Goal: Information Seeking & Learning: Learn about a topic

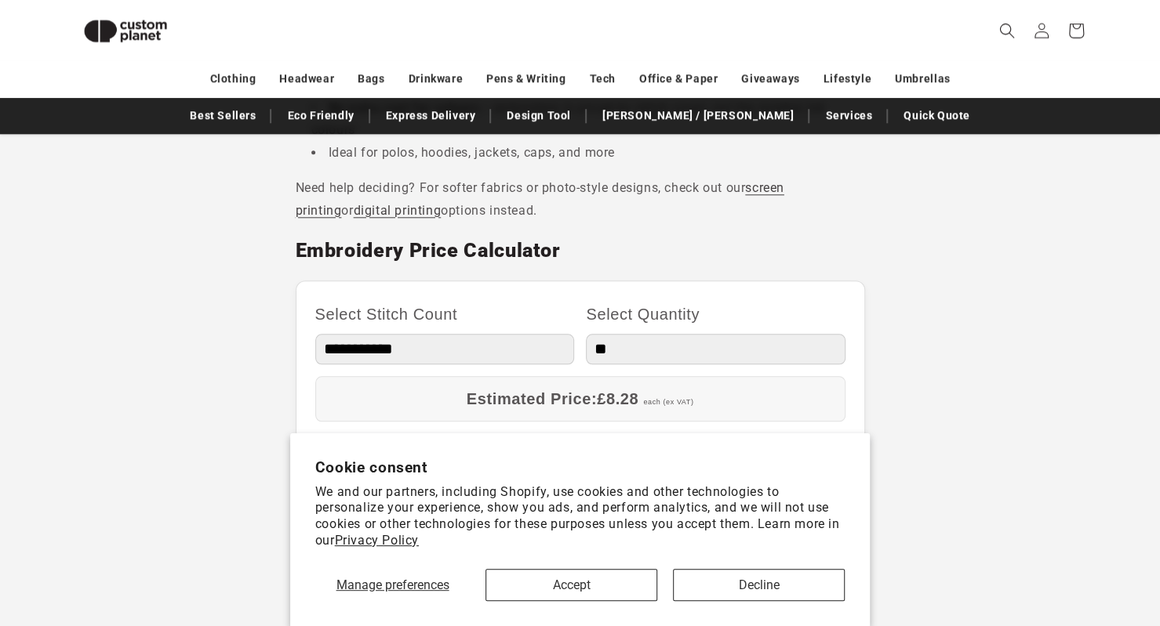
scroll to position [819, 0]
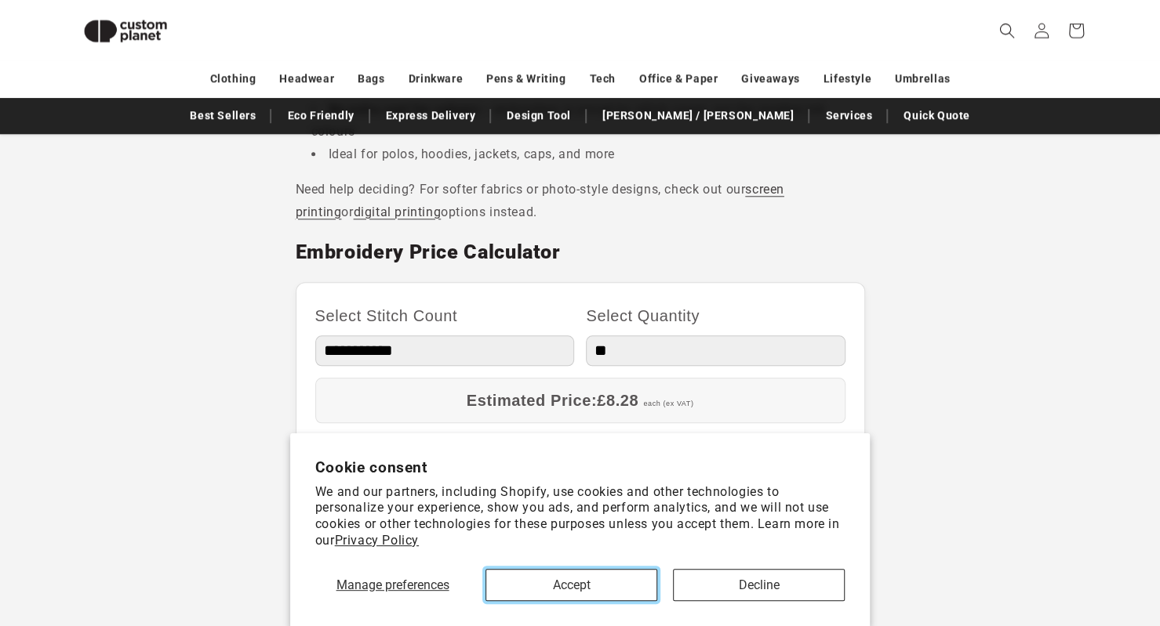
click at [605, 583] on button "Accept" at bounding box center [571, 585] width 172 height 32
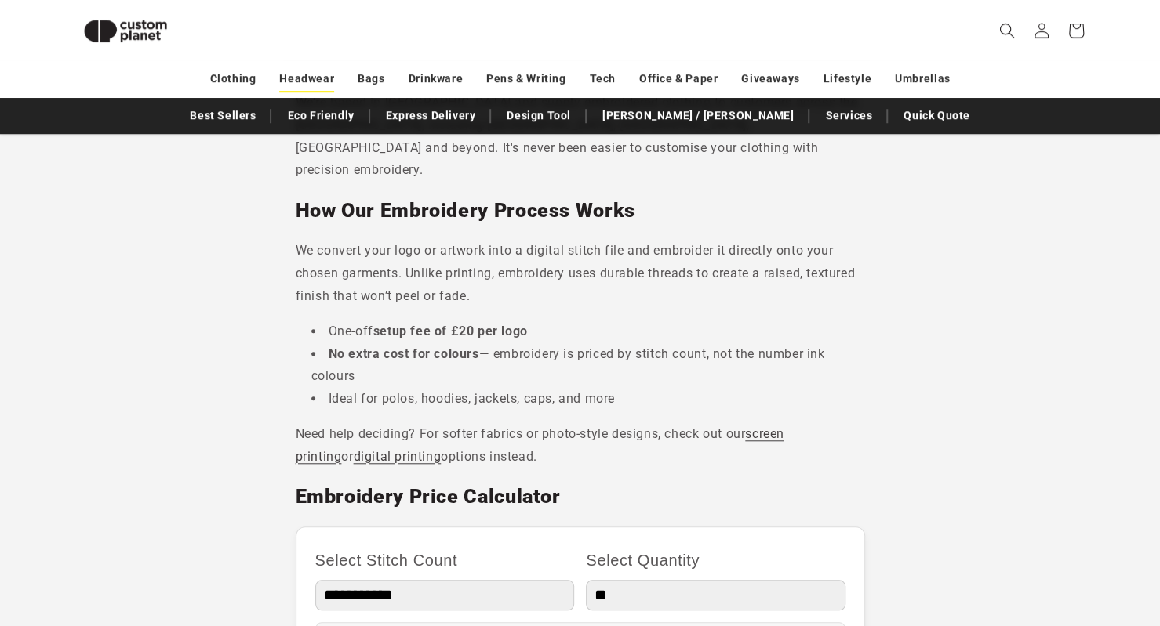
scroll to position [572, 0]
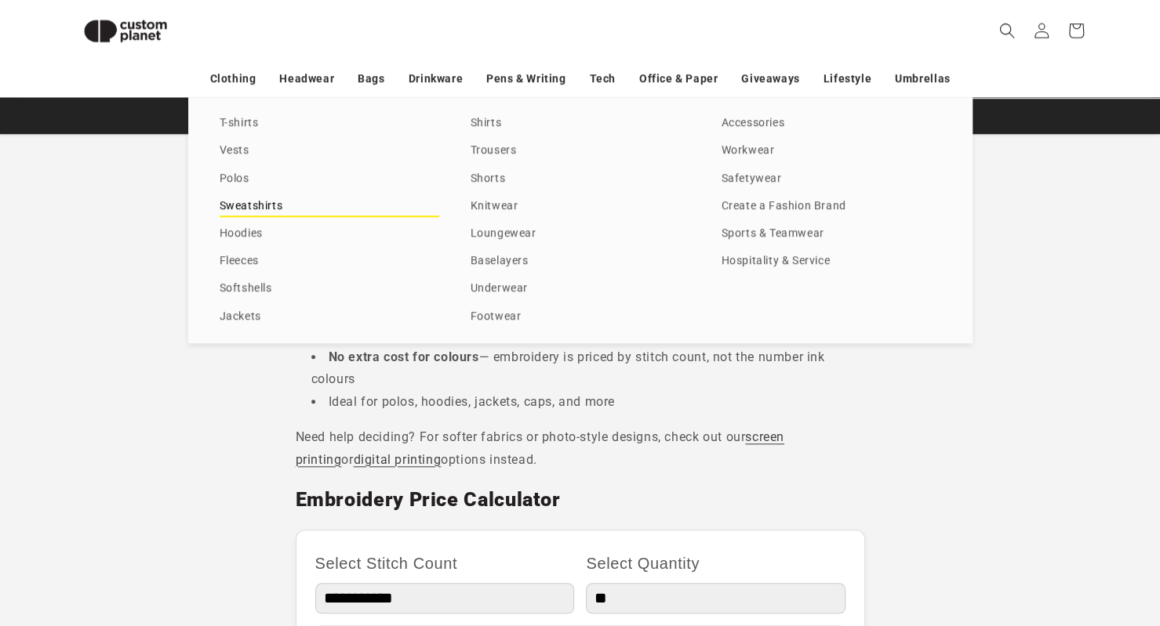
click at [265, 200] on link "Sweatshirts" at bounding box center [330, 206] width 220 height 21
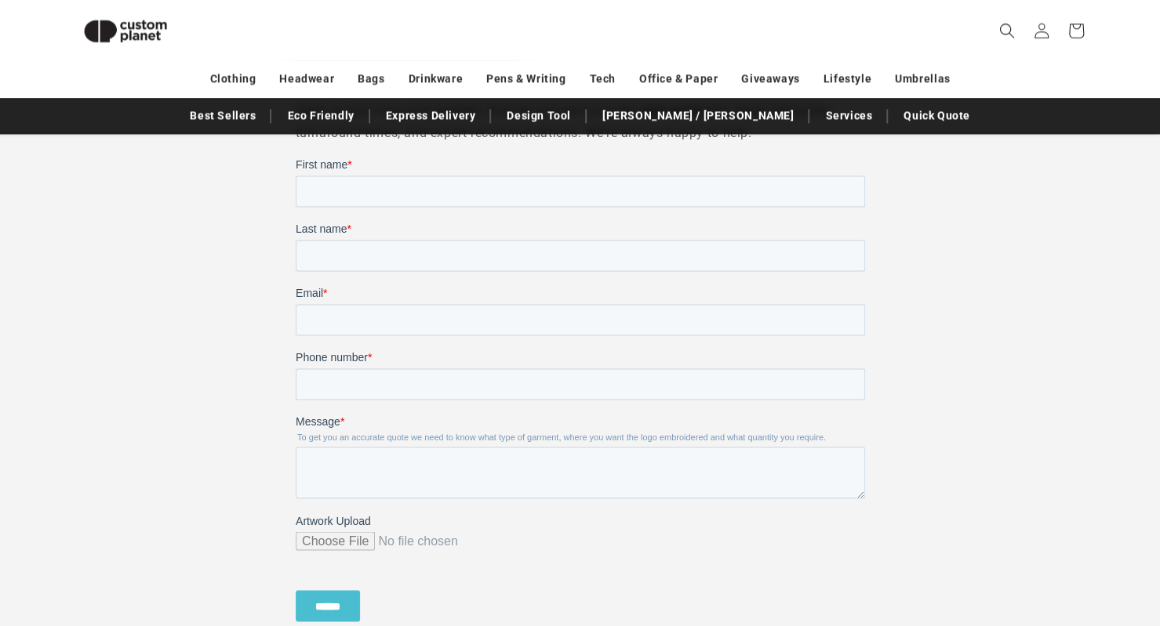
scroll to position [1229, 0]
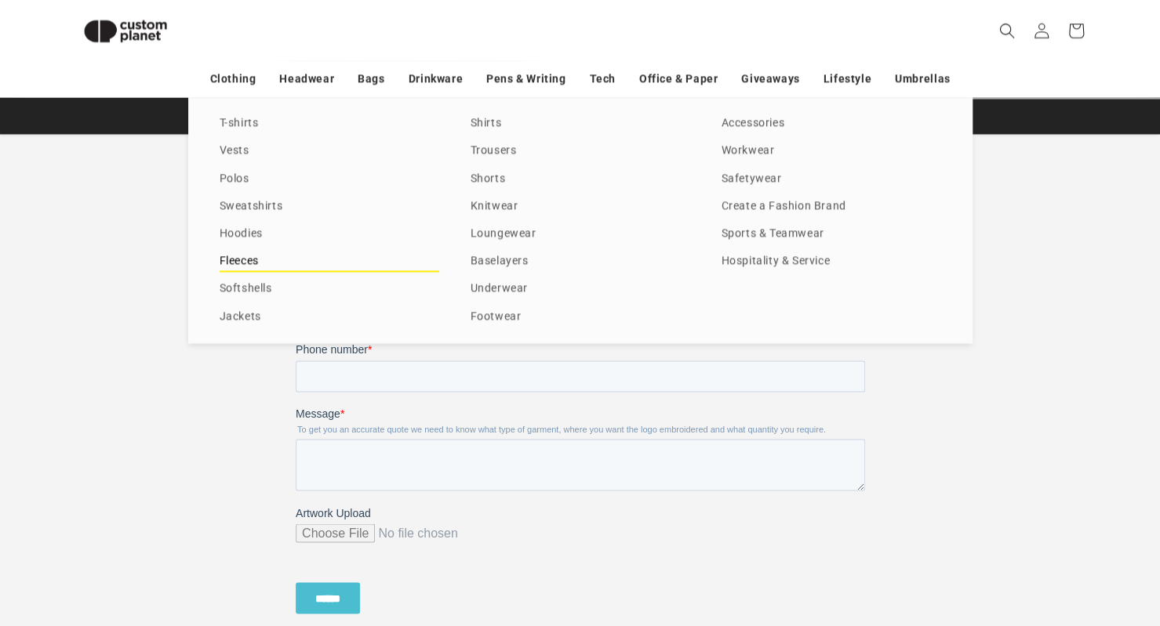
click at [239, 265] on link "Fleeces" at bounding box center [330, 261] width 220 height 21
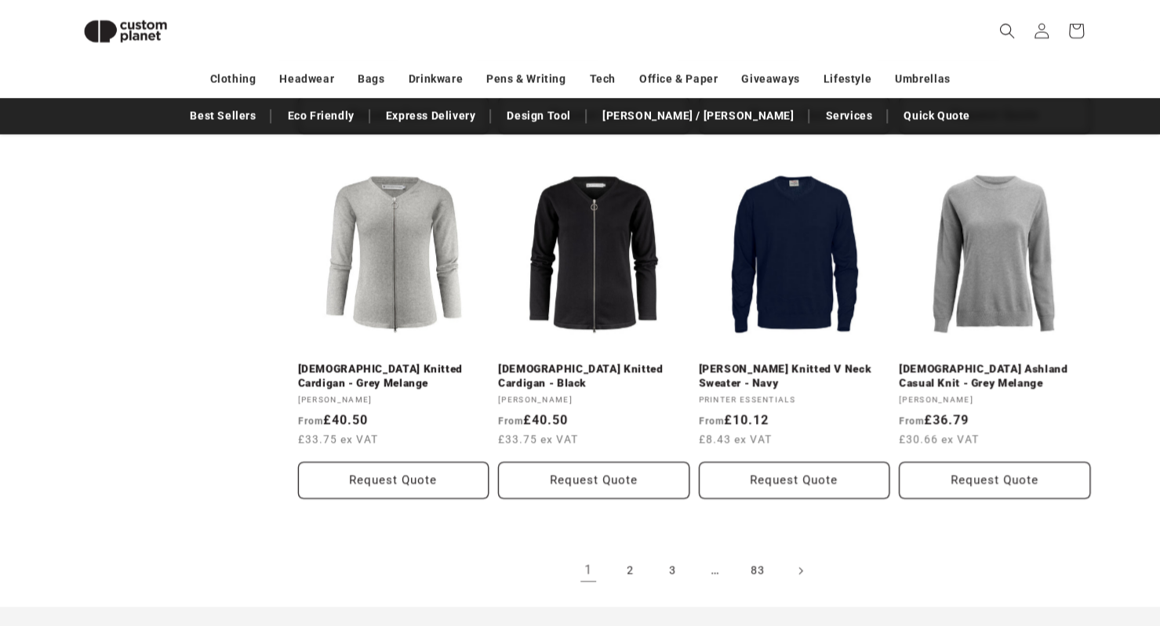
scroll to position [1624, 0]
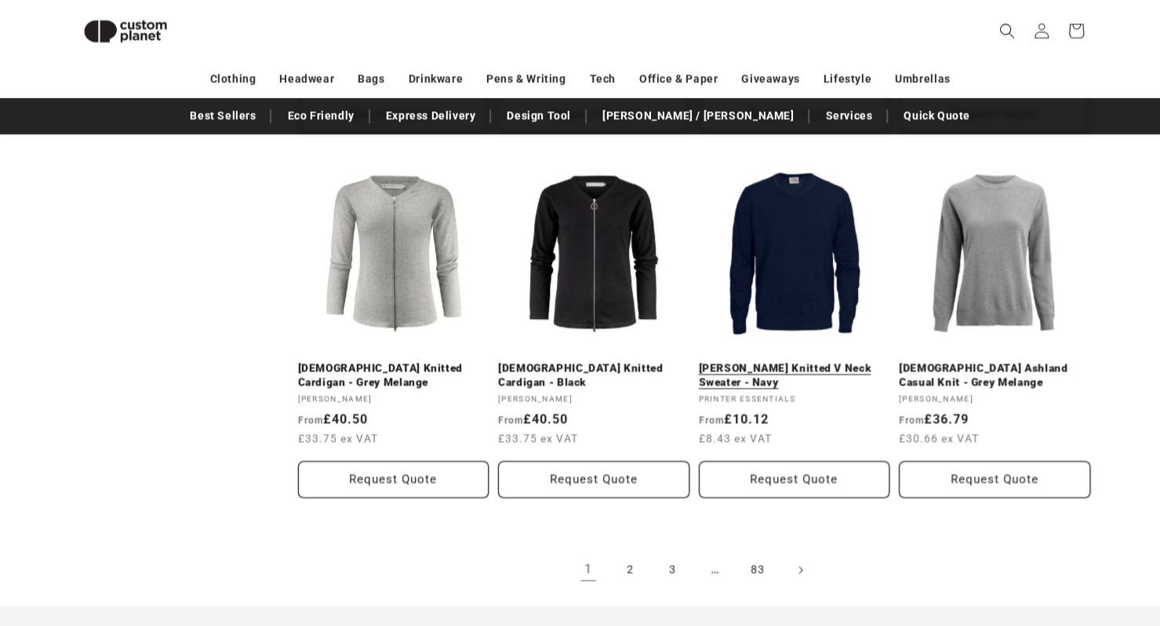
click at [791, 361] on link "Forehand Knitted V Neck Sweater - Navy" at bounding box center [794, 374] width 191 height 27
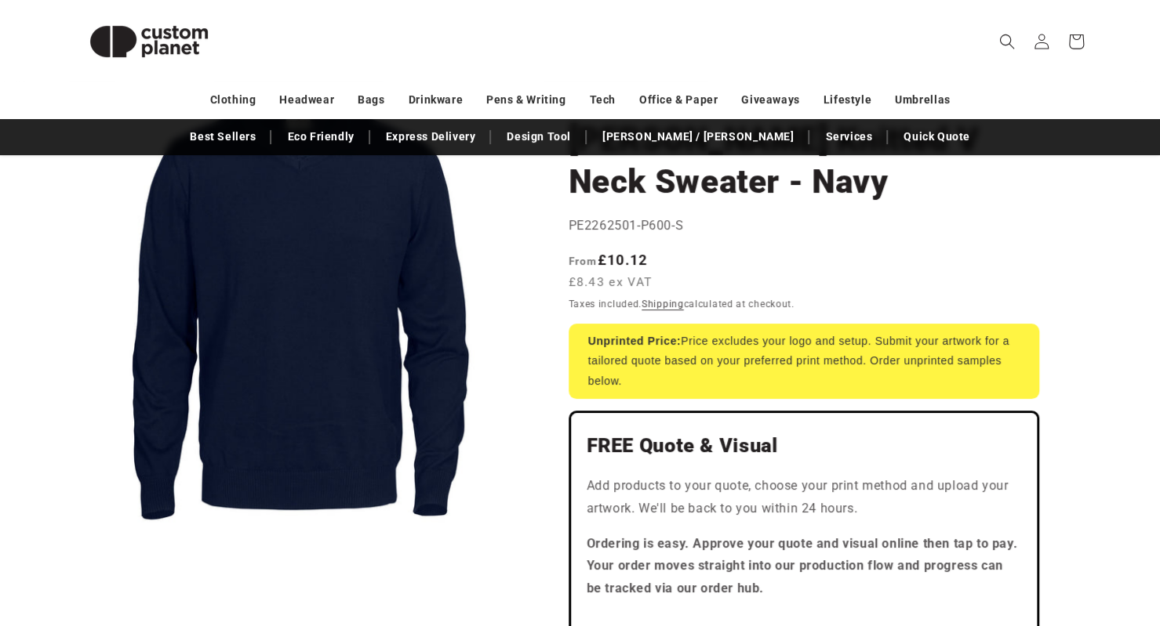
scroll to position [160, 0]
click at [71, 541] on button "Open media 1 in modal" at bounding box center [71, 541] width 0 height 0
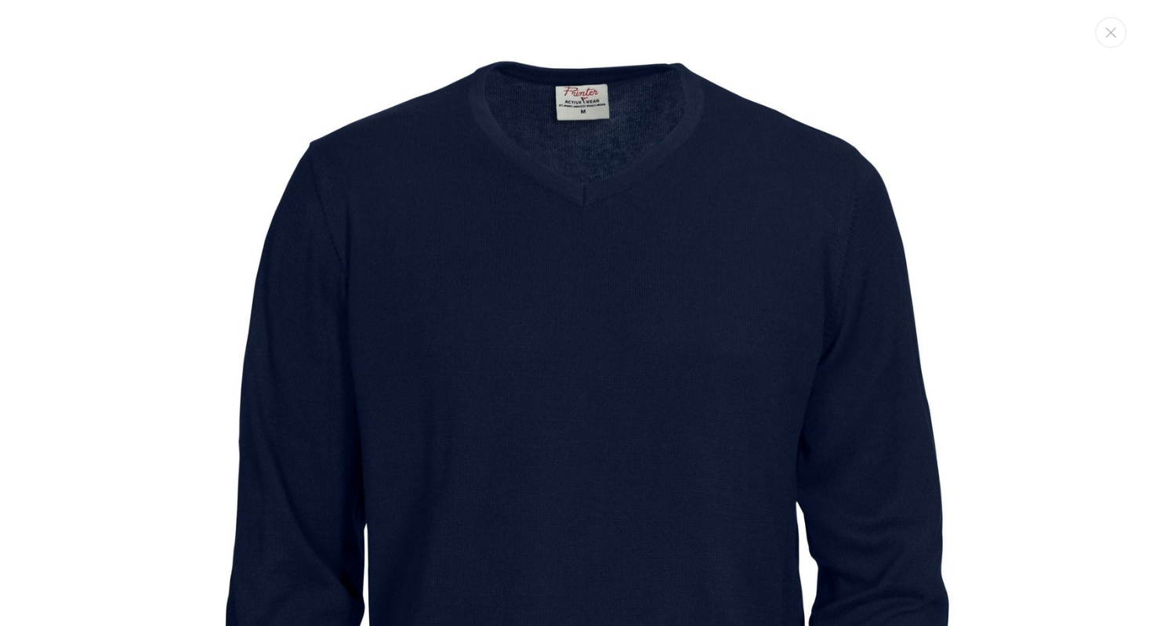
scroll to position [16, 0]
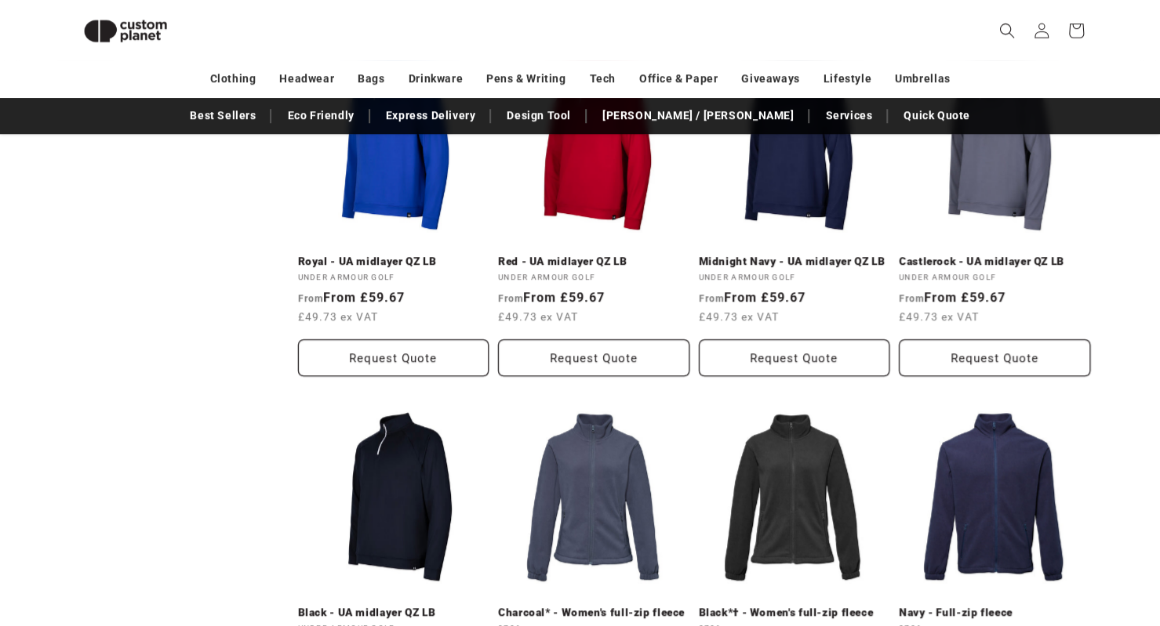
scroll to position [651, 0]
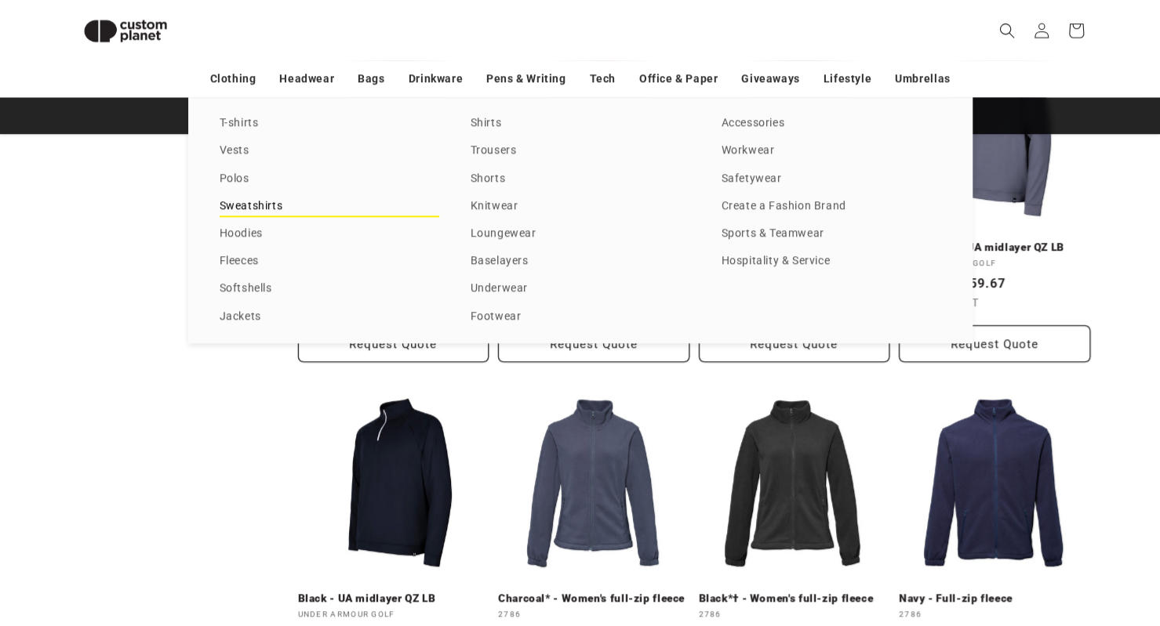
click at [257, 208] on link "Sweatshirts" at bounding box center [330, 206] width 220 height 21
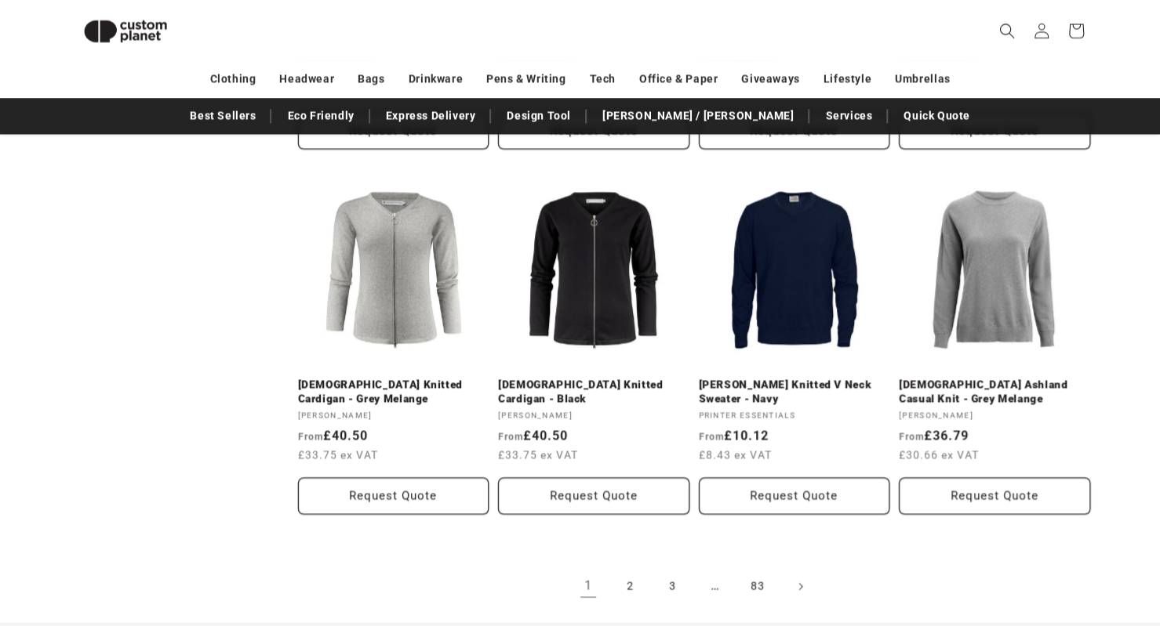
scroll to position [1609, 0]
click at [617, 568] on link "2" at bounding box center [630, 585] width 34 height 34
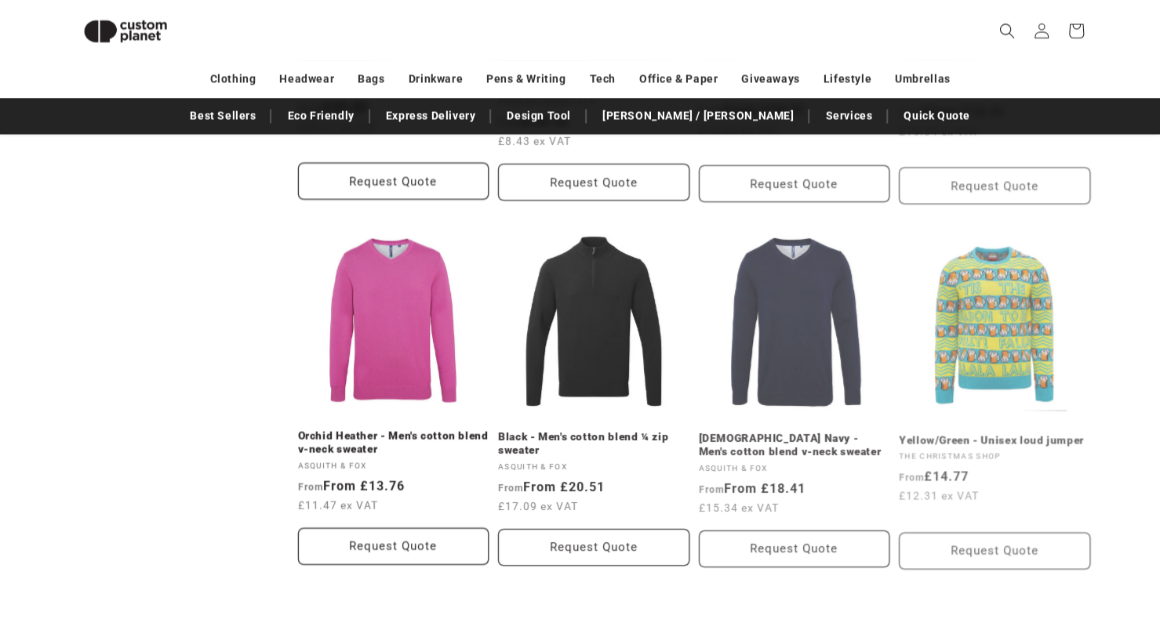
scroll to position [1613, 0]
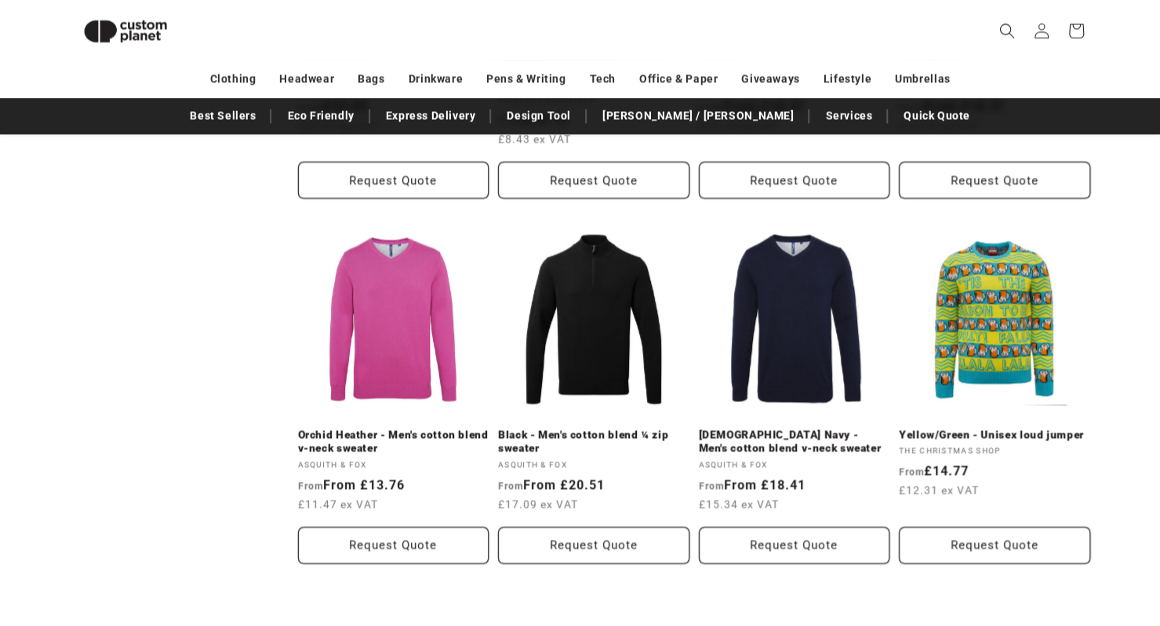
click at [674, 619] on link "3" at bounding box center [672, 636] width 34 height 34
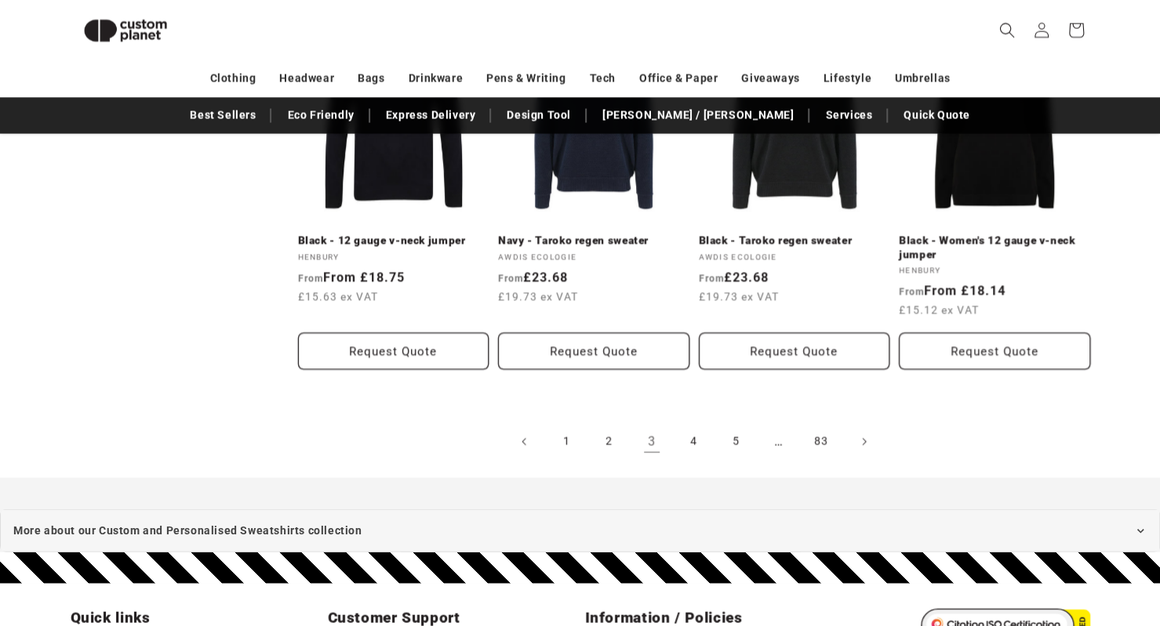
scroll to position [1765, 0]
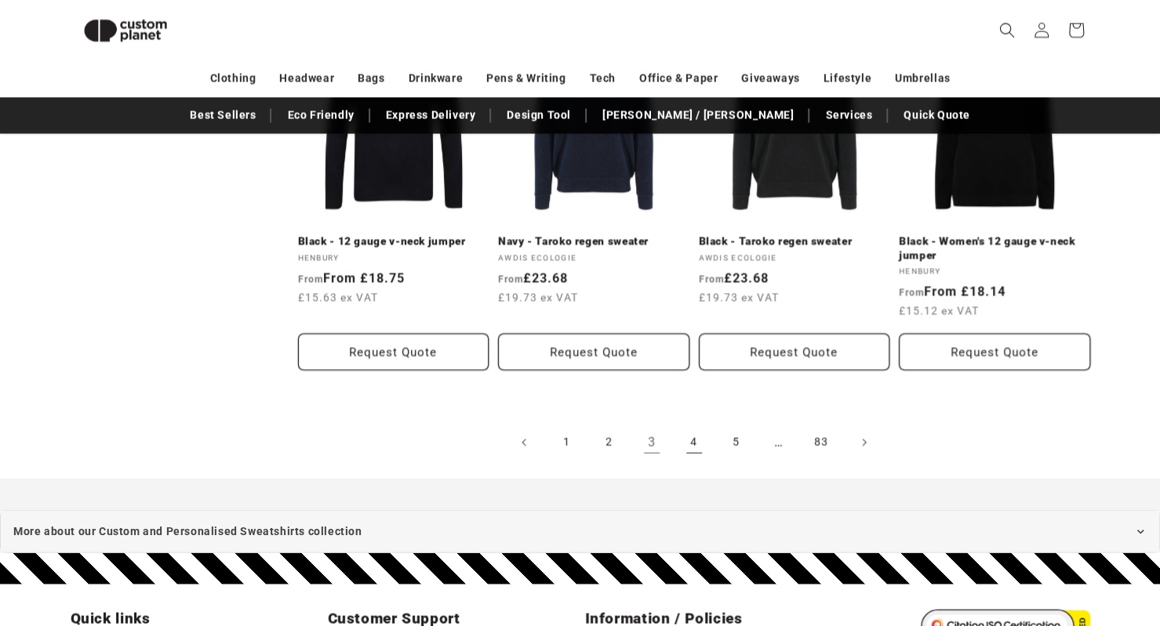
click at [698, 437] on link "4" at bounding box center [694, 443] width 34 height 34
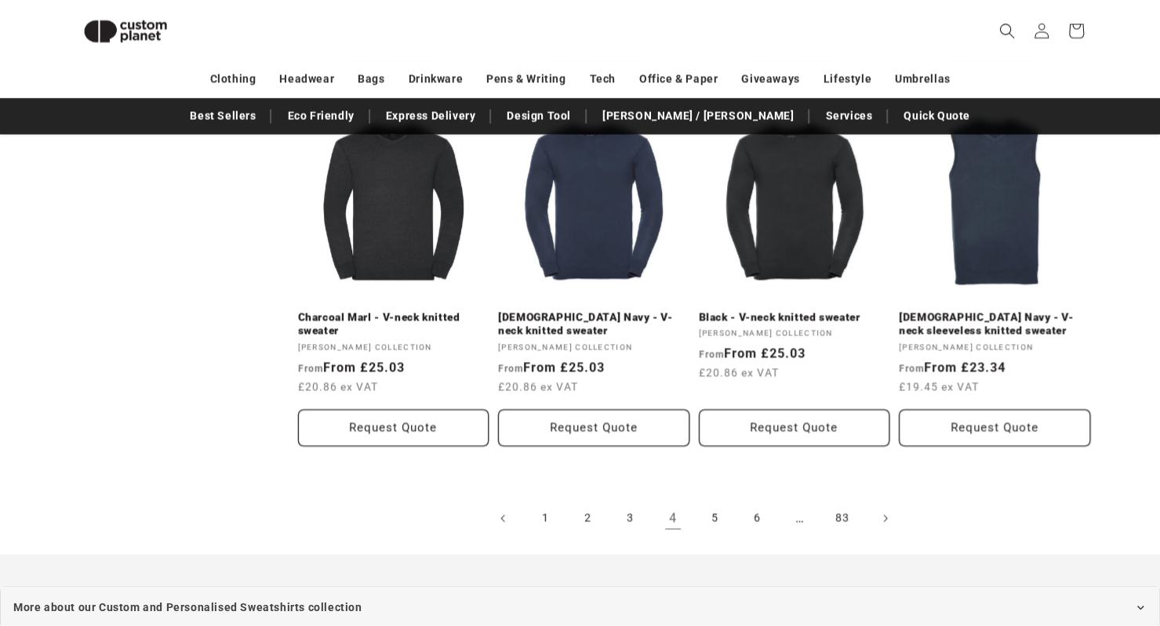
scroll to position [1730, 0]
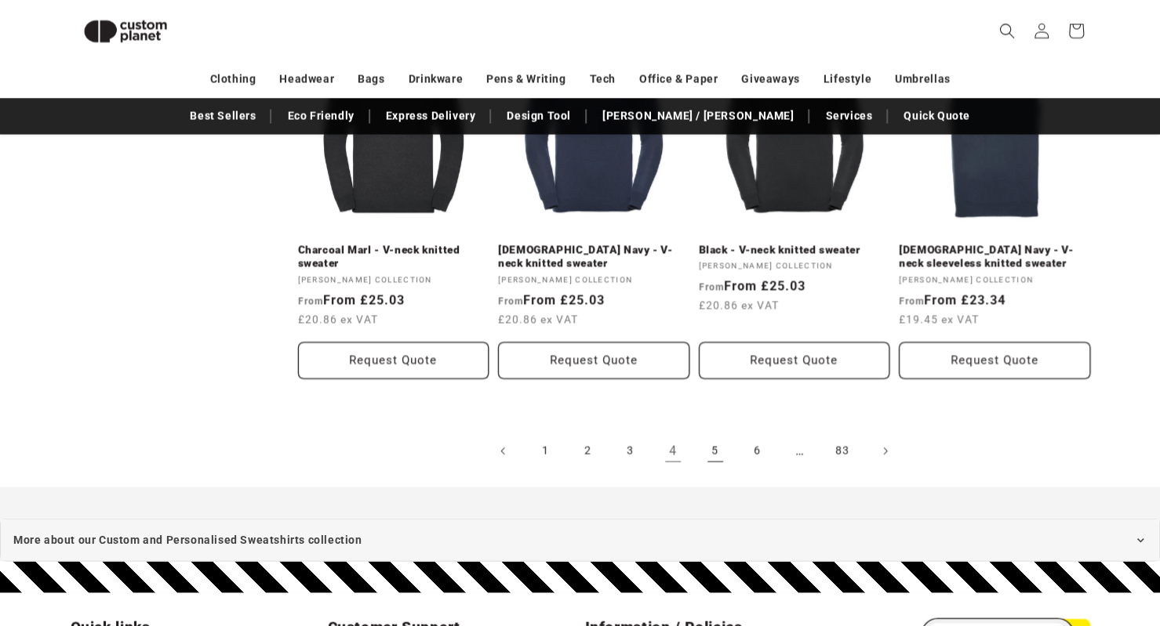
click at [713, 465] on link "5" at bounding box center [715, 451] width 34 height 34
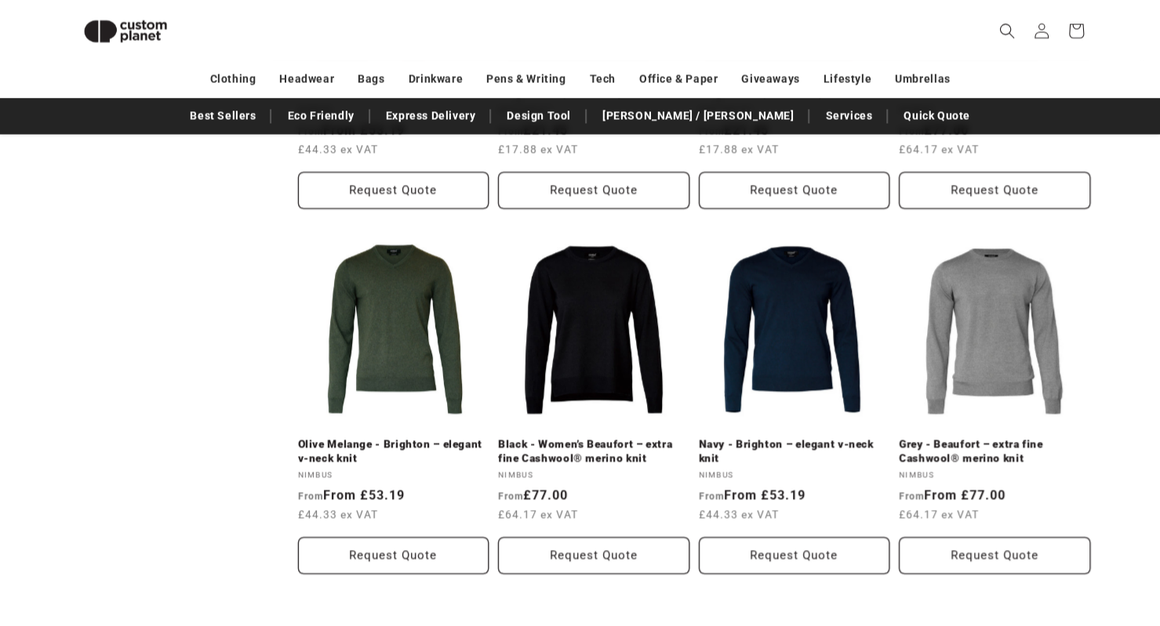
scroll to position [1546, 0]
